Goal: Task Accomplishment & Management: Use online tool/utility

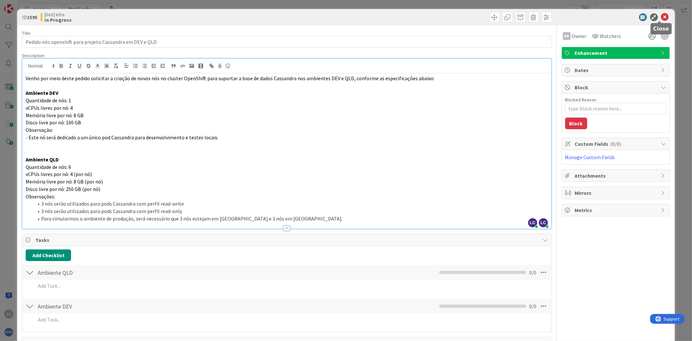
click at [661, 18] on icon at bounding box center [665, 17] width 8 height 8
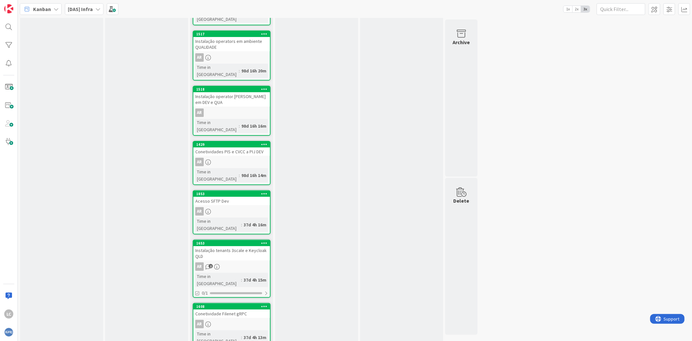
click at [79, 10] on b "[DAS] Infra" at bounding box center [80, 9] width 25 height 6
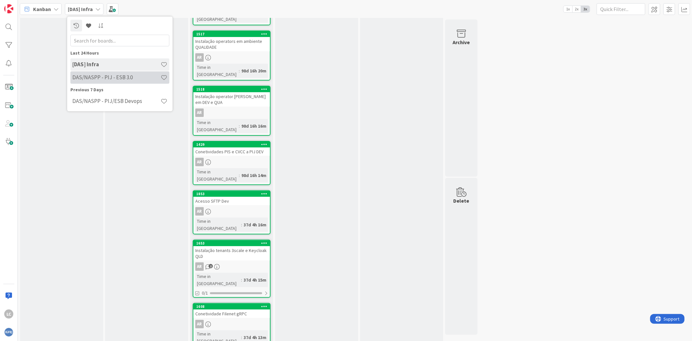
click at [121, 77] on h4 "DAS/NASPP - PIJ - ESB 3.0" at bounding box center [116, 77] width 88 height 6
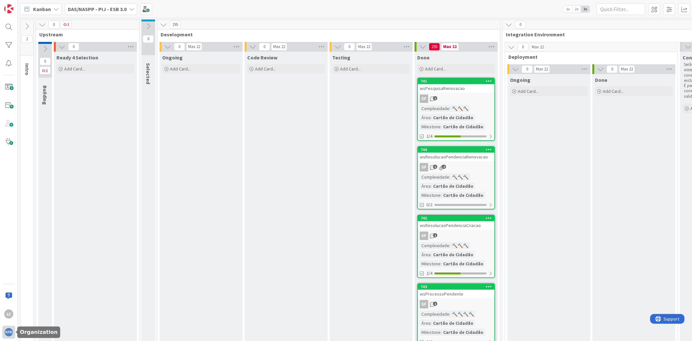
click at [7, 335] on img at bounding box center [8, 331] width 9 height 9
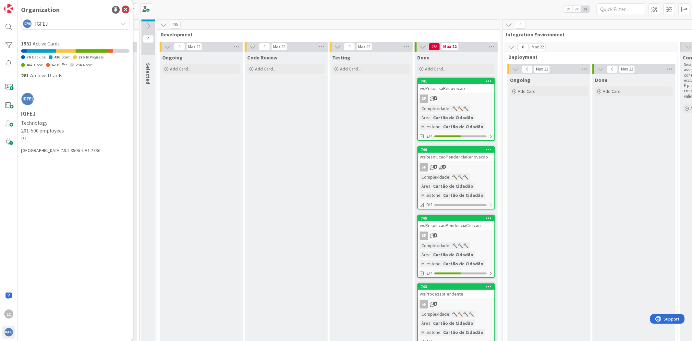
click at [72, 23] on span "IGFEJ" at bounding box center [75, 23] width 80 height 9
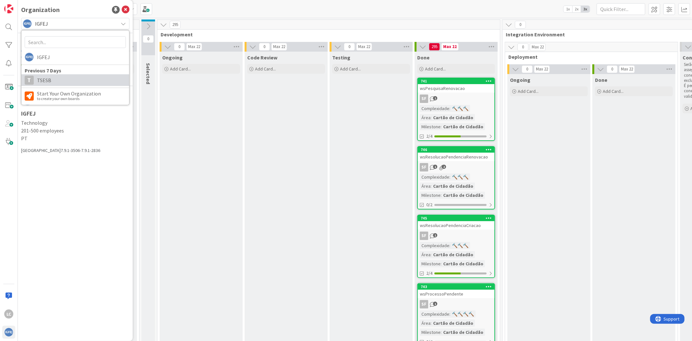
click at [60, 84] on span "TSESB" at bounding box center [81, 80] width 89 height 10
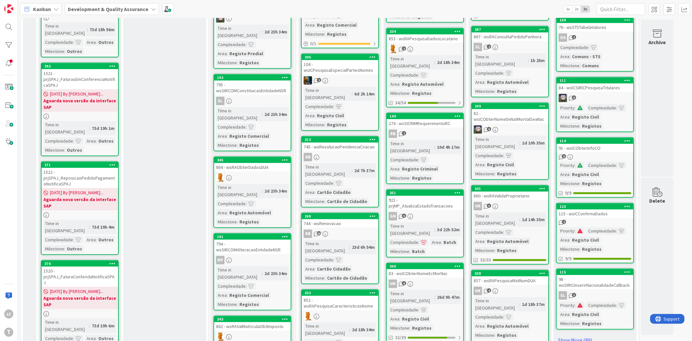
scroll to position [309, 0]
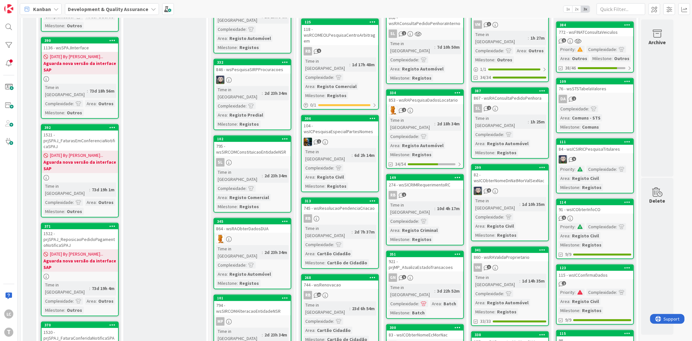
click at [177, 139] on div "Ready 4 Selection Add Card..." at bounding box center [164, 170] width 83 height 854
click at [193, 164] on div "Ready 4 Selection Add Card..." at bounding box center [164, 170] width 83 height 854
